Goal: Find contact information: Obtain details needed to contact an individual or organization

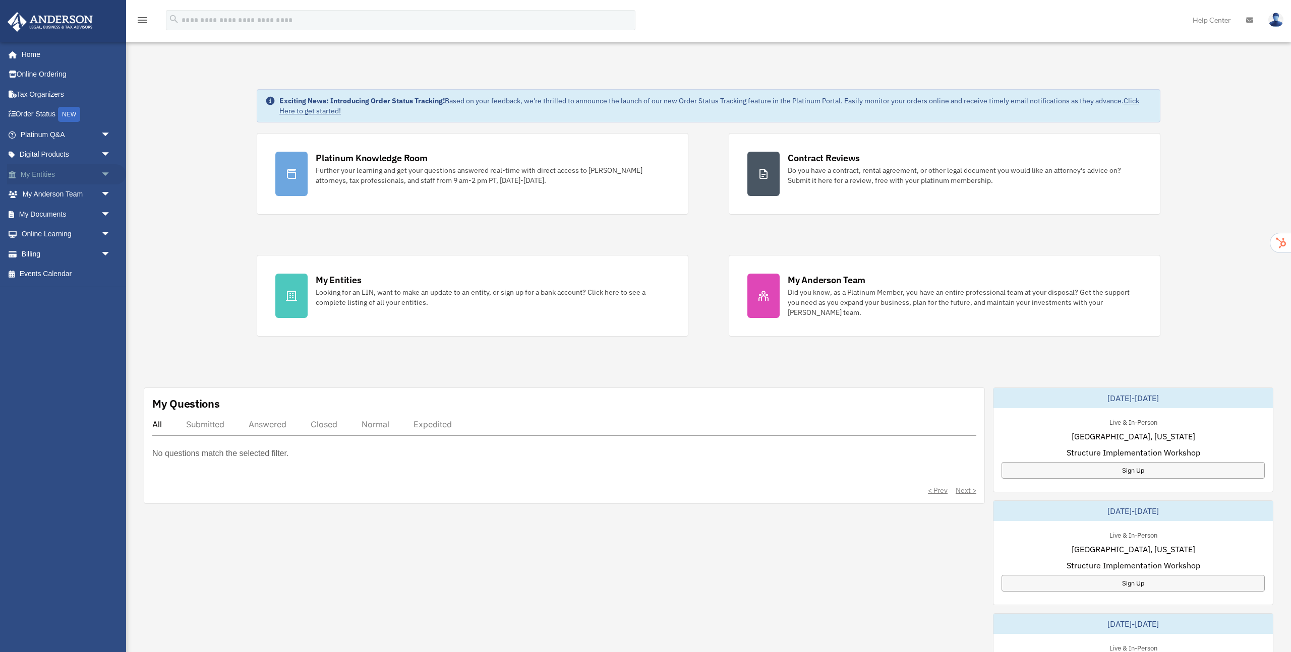
click at [105, 175] on span "arrow_drop_down" at bounding box center [111, 174] width 20 height 21
click at [72, 272] on link "My Blueprint" at bounding box center [70, 274] width 112 height 20
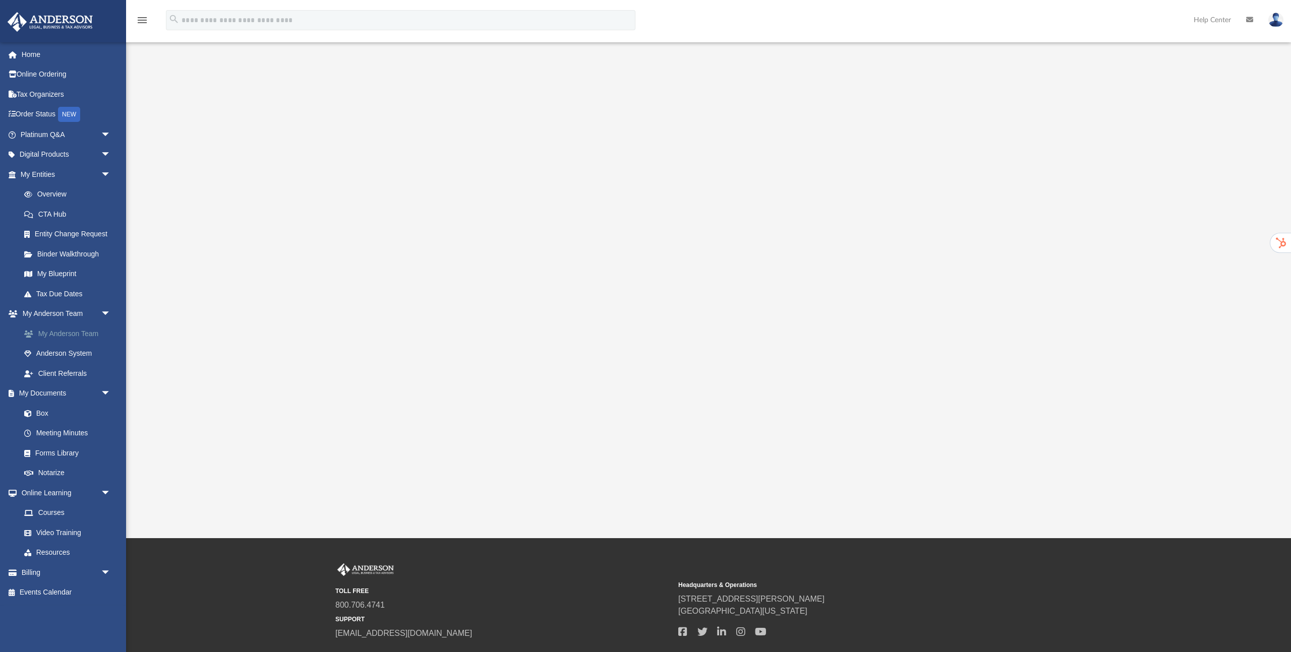
click at [74, 332] on link "My Anderson Team" at bounding box center [70, 334] width 112 height 20
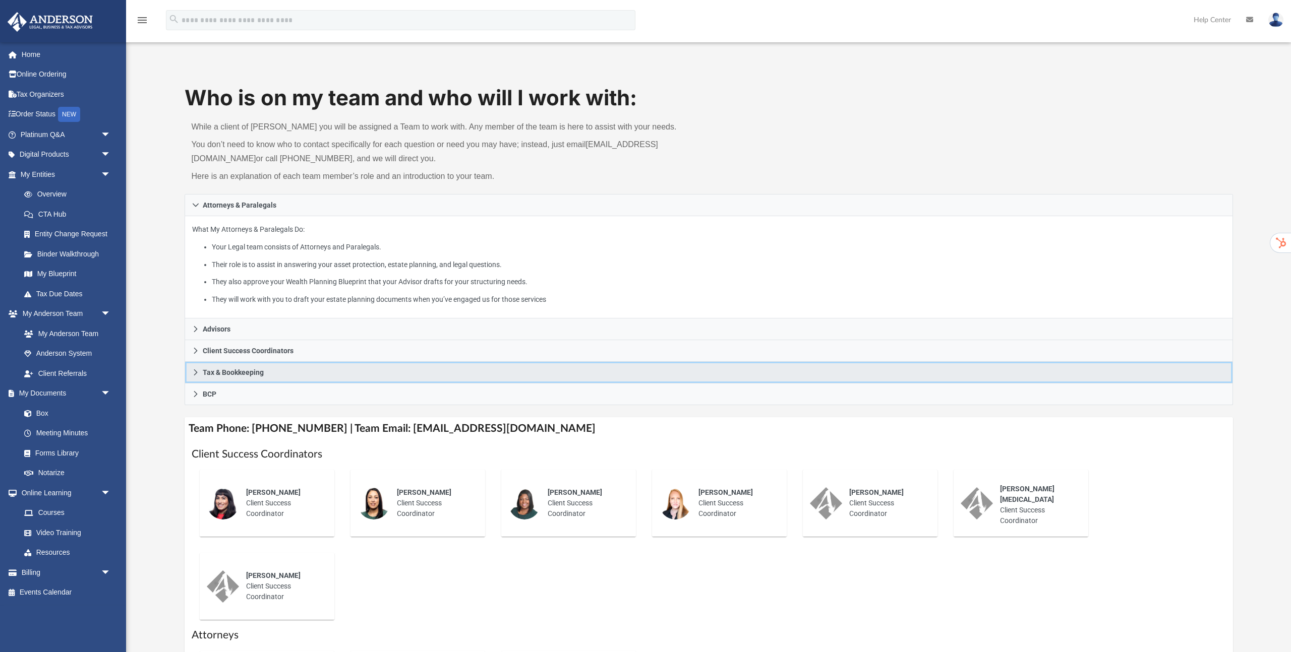
click at [278, 369] on link "Tax & Bookkeeping" at bounding box center [709, 373] width 1048 height 22
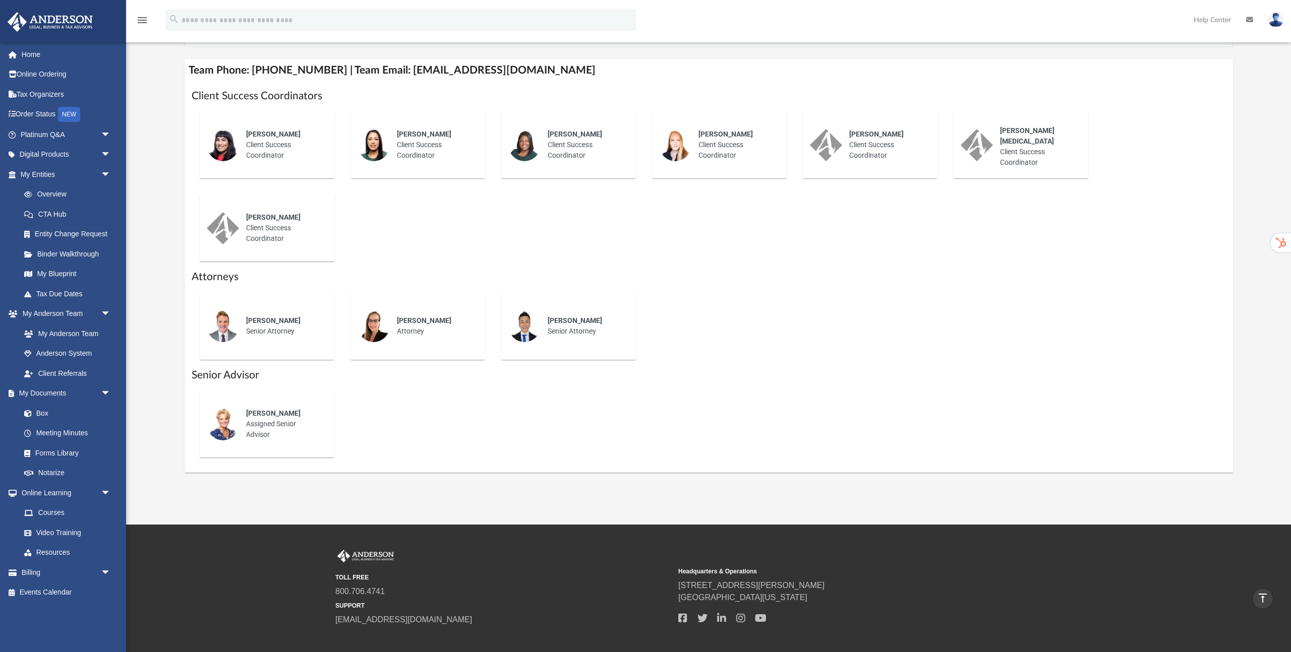
scroll to position [363, 0]
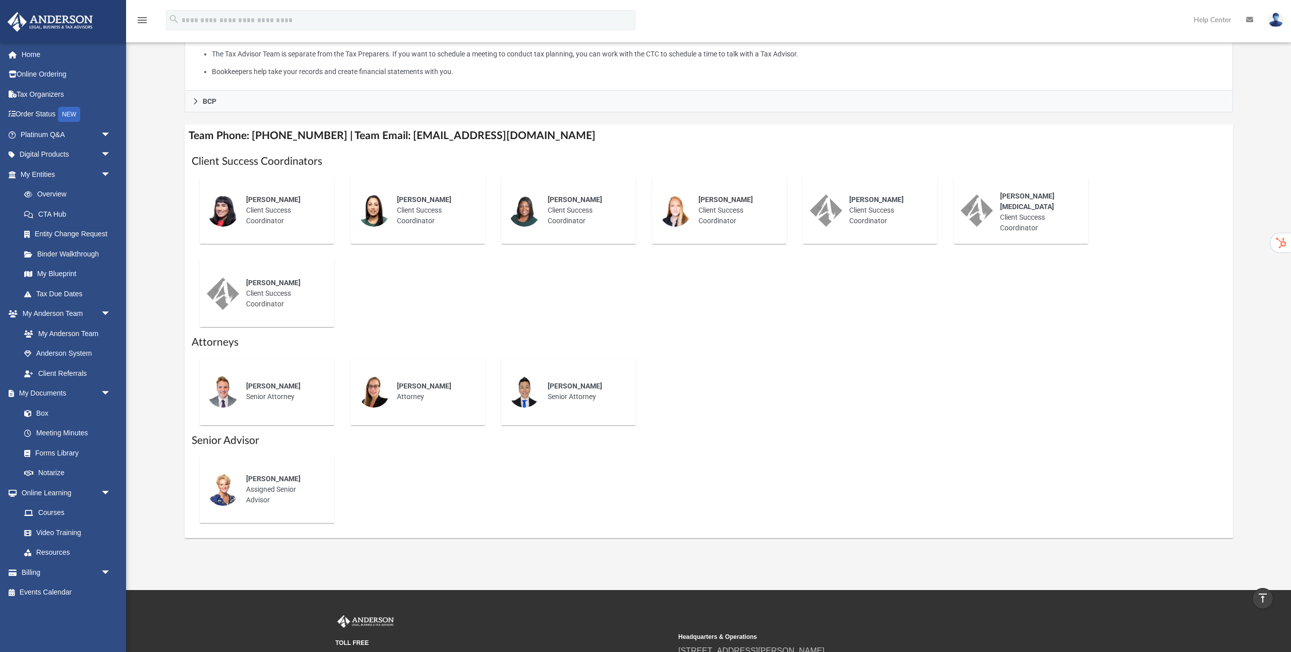
click at [261, 213] on div "Gabby Esteban Client Success Coordinator" at bounding box center [283, 211] width 88 height 46
click at [264, 198] on span "Gabby Esteban" at bounding box center [273, 200] width 54 height 8
click at [268, 198] on span "Gabby Esteban" at bounding box center [273, 200] width 54 height 8
click at [423, 199] on span "Allison Markus" at bounding box center [424, 200] width 54 height 8
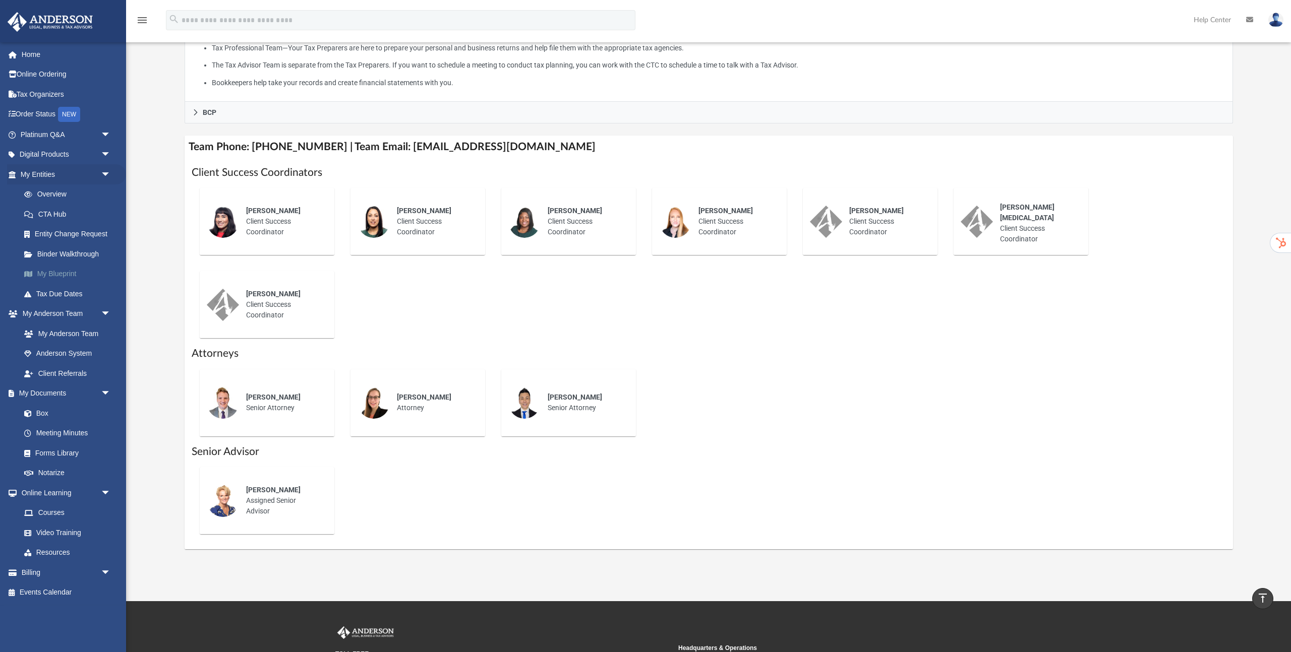
scroll to position [351, 0]
click at [49, 87] on link "Tax Organizers" at bounding box center [66, 94] width 119 height 20
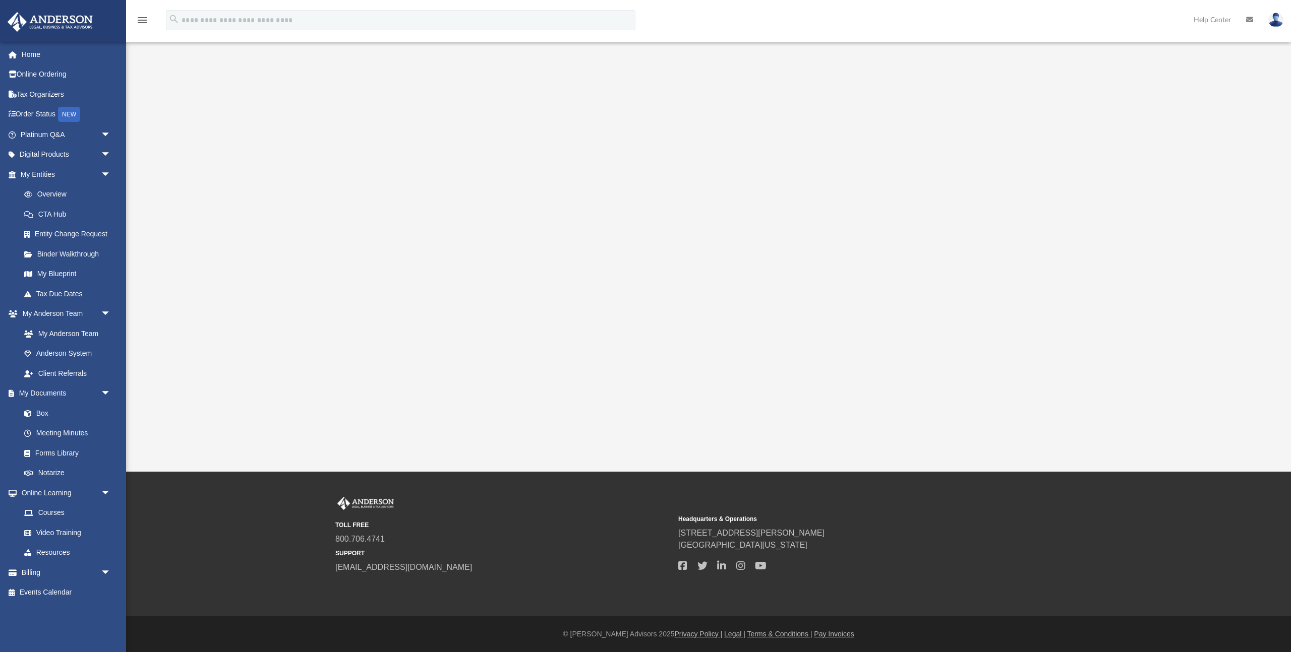
scroll to position [40, 0]
